Goal: Navigation & Orientation: Find specific page/section

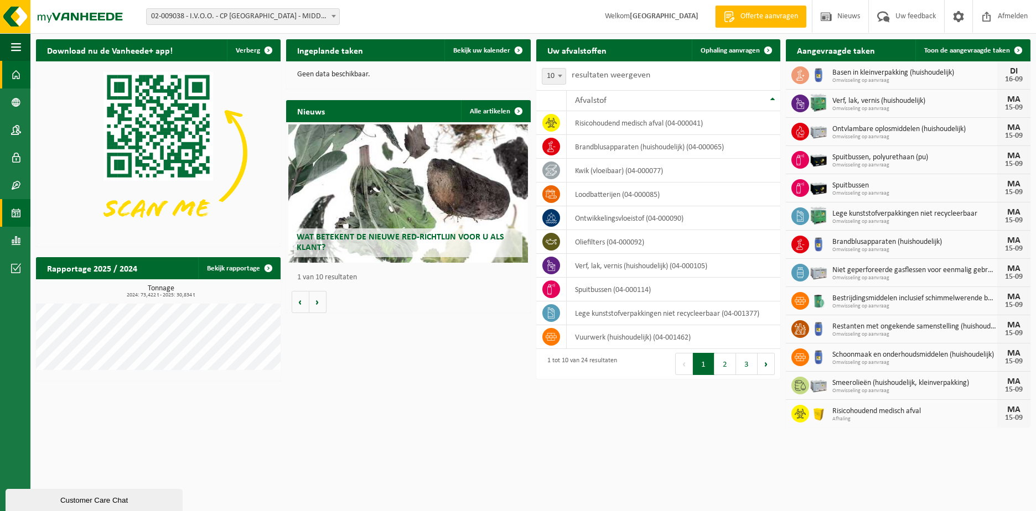
click at [19, 213] on span at bounding box center [16, 213] width 10 height 28
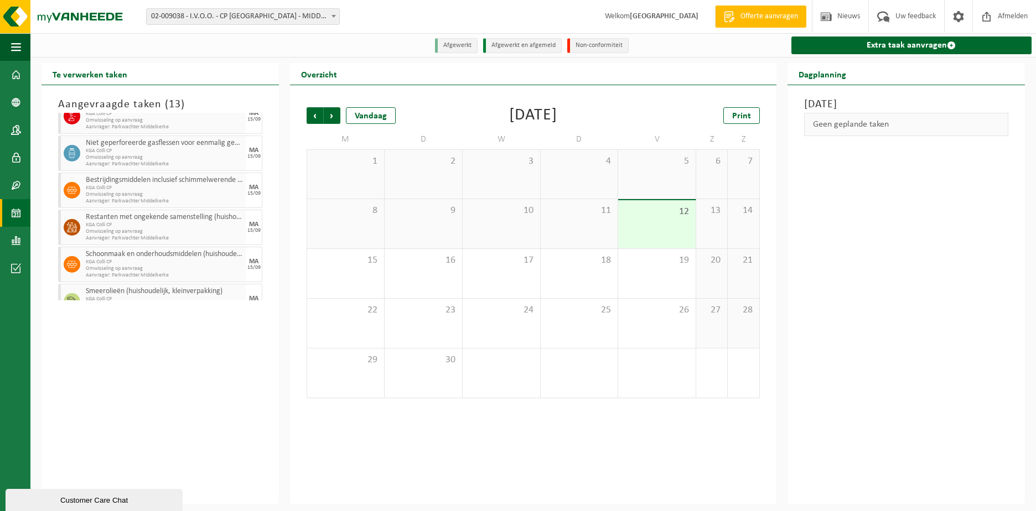
scroll to position [311, 0]
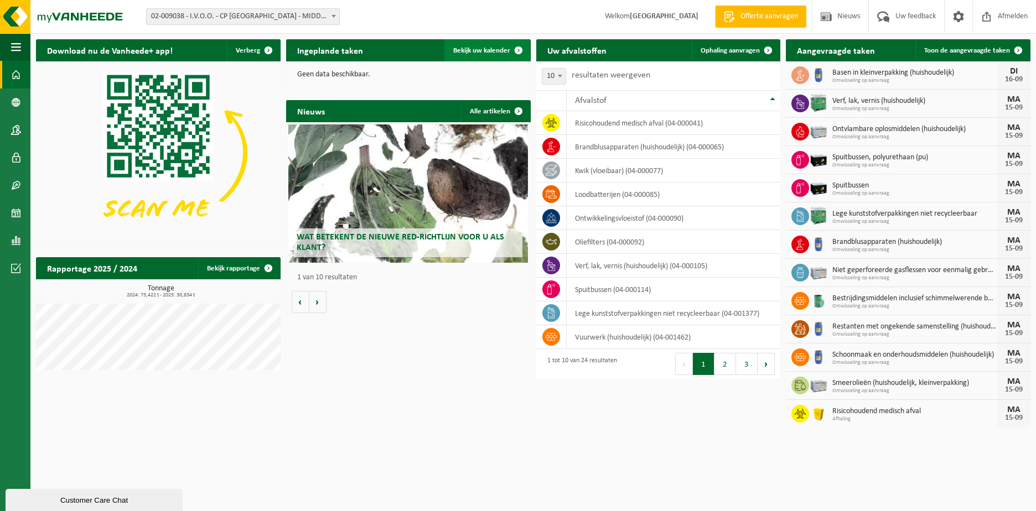
click at [493, 48] on span "Bekijk uw kalender" at bounding box center [481, 50] width 57 height 7
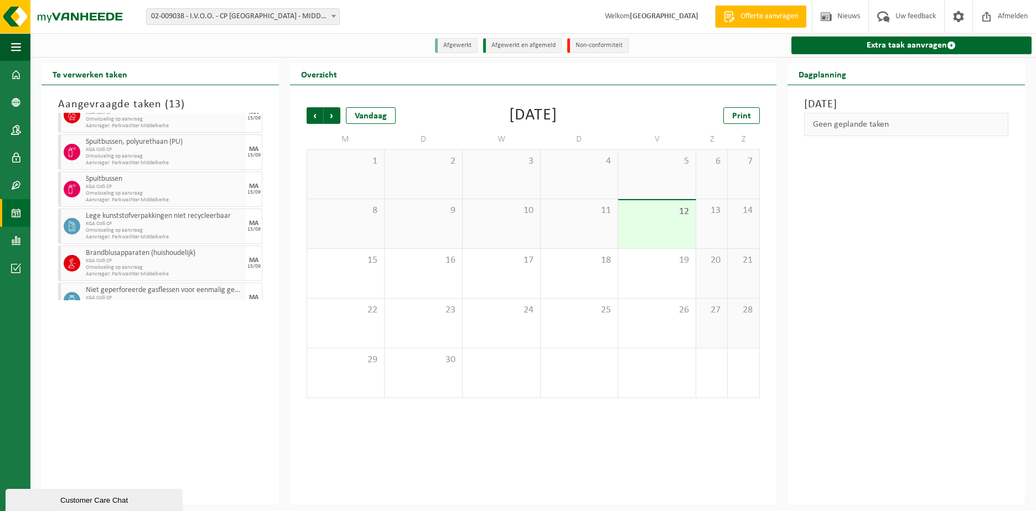
scroll to position [111, 0]
click at [1008, 14] on span "Afmelden" at bounding box center [1012, 16] width 35 height 33
